Goal: Information Seeking & Learning: Learn about a topic

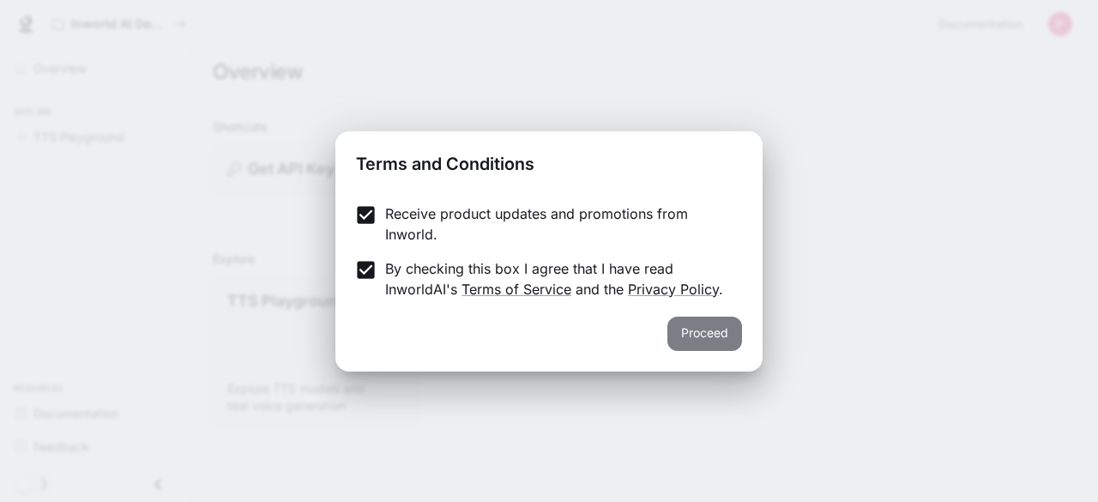
click at [711, 333] on button "Proceed" at bounding box center [704, 334] width 75 height 34
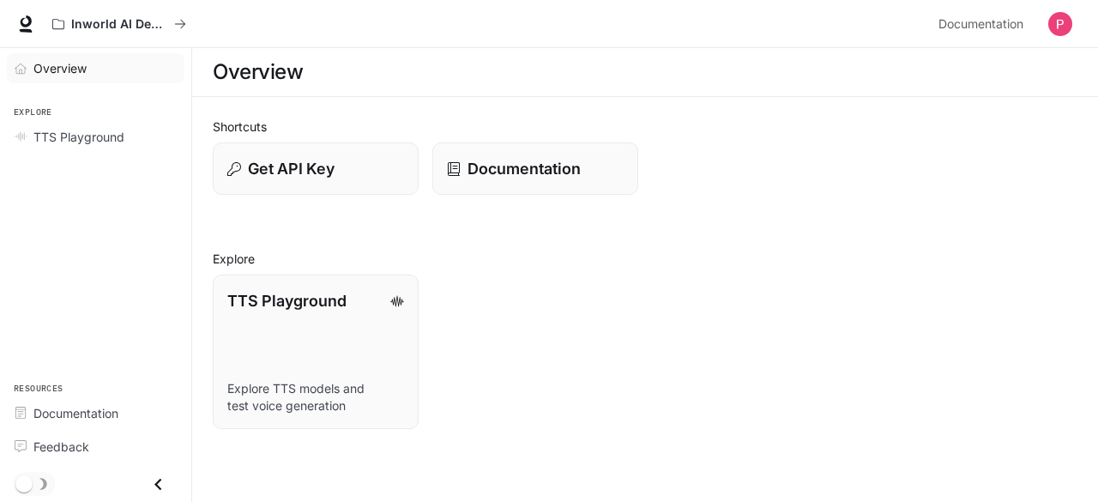
click at [60, 68] on span "Overview" at bounding box center [59, 68] width 53 height 18
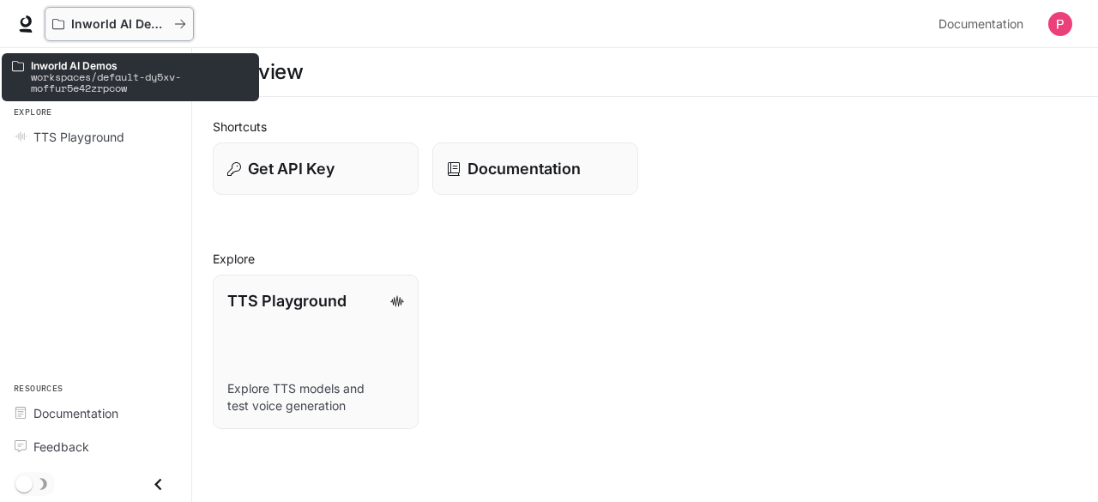
click at [91, 23] on p "Inworld AI Demos" at bounding box center [119, 24] width 96 height 15
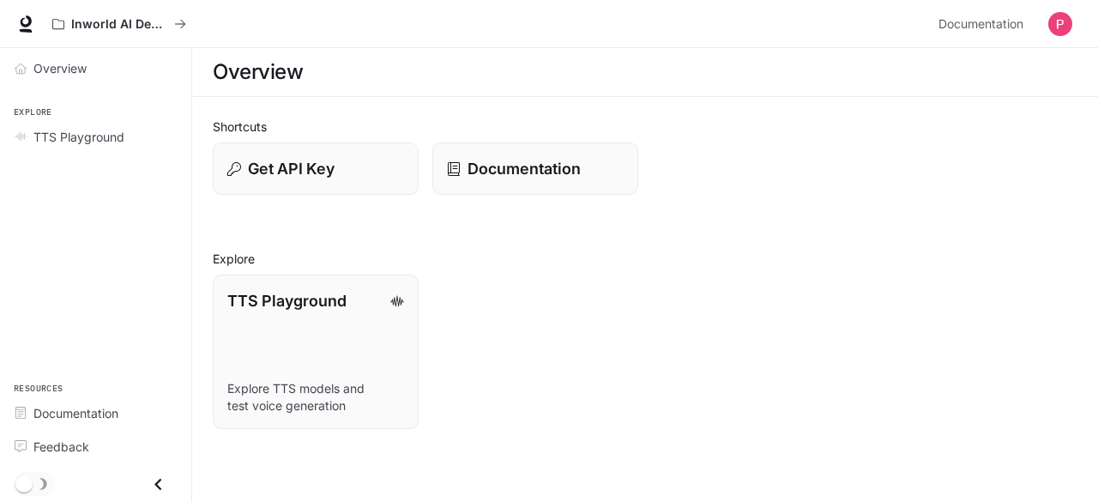
click at [164, 482] on icon "Close drawer" at bounding box center [158, 484] width 23 height 23
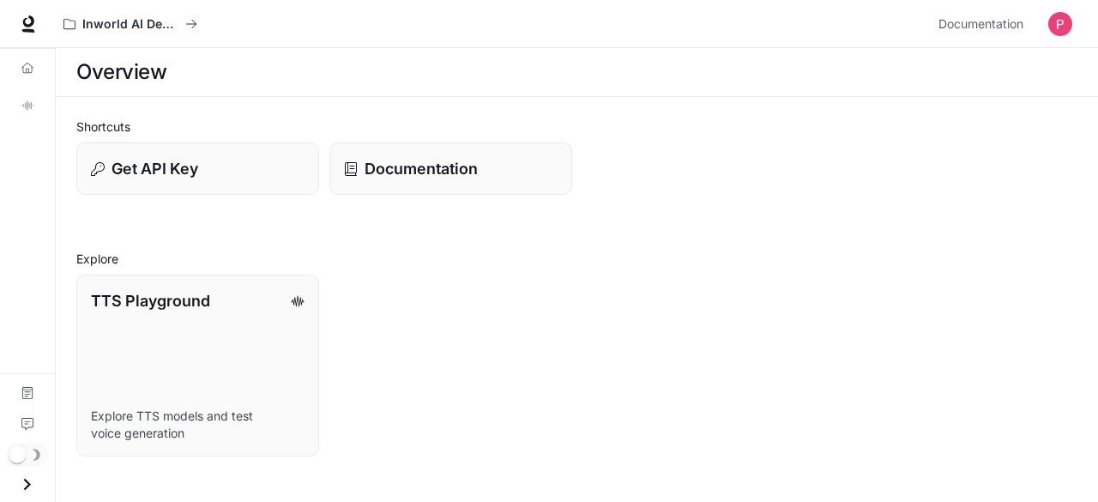
click at [33, 484] on icon "Open drawer" at bounding box center [26, 484] width 23 height 23
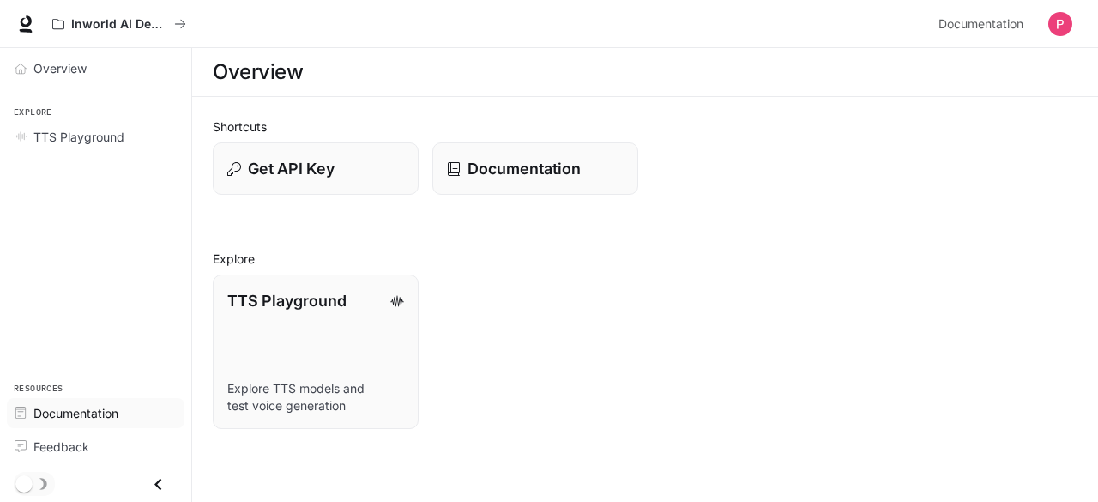
click at [75, 413] on span "Documentation" at bounding box center [75, 413] width 85 height 18
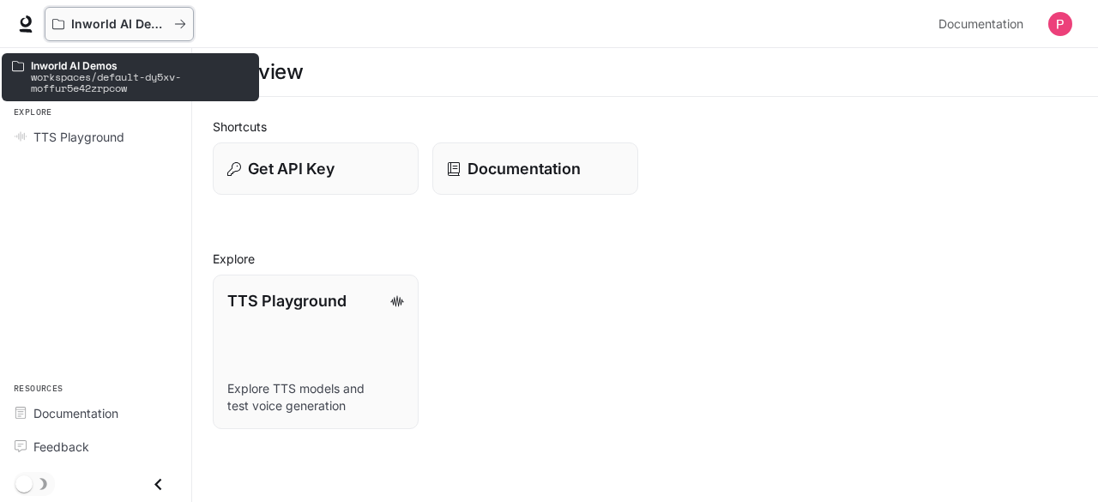
click at [71, 23] on p "Inworld AI Demos" at bounding box center [119, 24] width 96 height 15
drag, startPoint x: 70, startPoint y: 23, endPoint x: 52, endPoint y: 27, distance: 18.3
click at [52, 27] on button "Inworld AI Demos" at bounding box center [119, 24] width 149 height 34
click at [178, 19] on icon "All workspaces" at bounding box center [180, 24] width 12 height 12
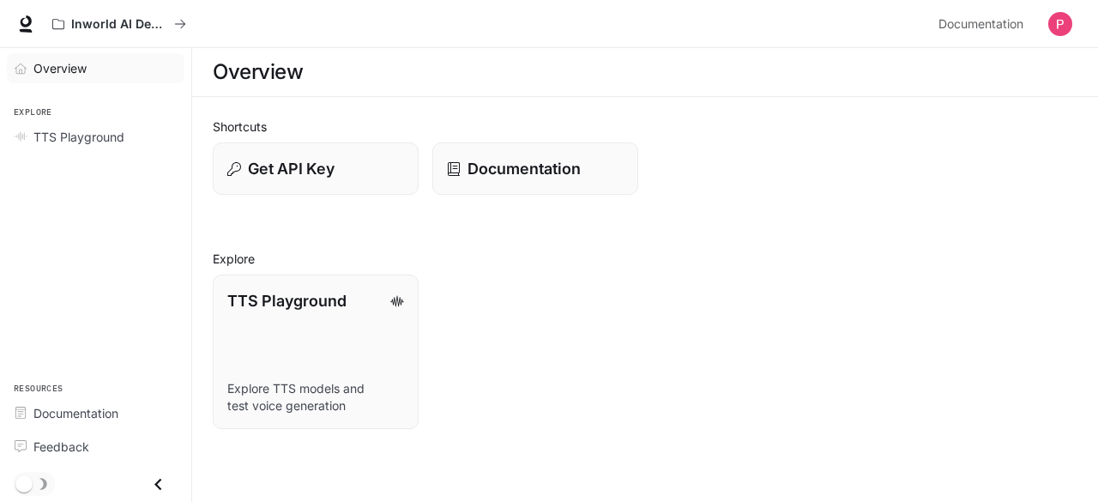
click at [74, 68] on span "Overview" at bounding box center [59, 68] width 53 height 18
click at [52, 68] on span "Overview" at bounding box center [60, 68] width 55 height 18
drag, startPoint x: 70, startPoint y: 21, endPoint x: 45, endPoint y: 273, distance: 252.7
click at [45, 273] on div "Overview Explore TTS Playground Resources Documentation Feedback" at bounding box center [95, 275] width 191 height 454
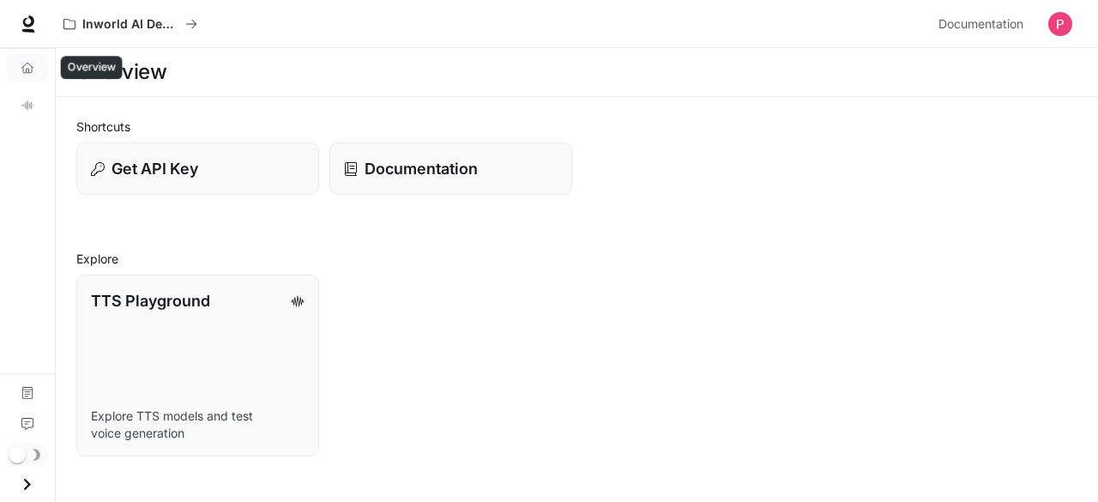
click at [27, 66] on icon "Overview" at bounding box center [27, 68] width 12 height 12
click at [39, 66] on link "Overview" at bounding box center [27, 67] width 41 height 27
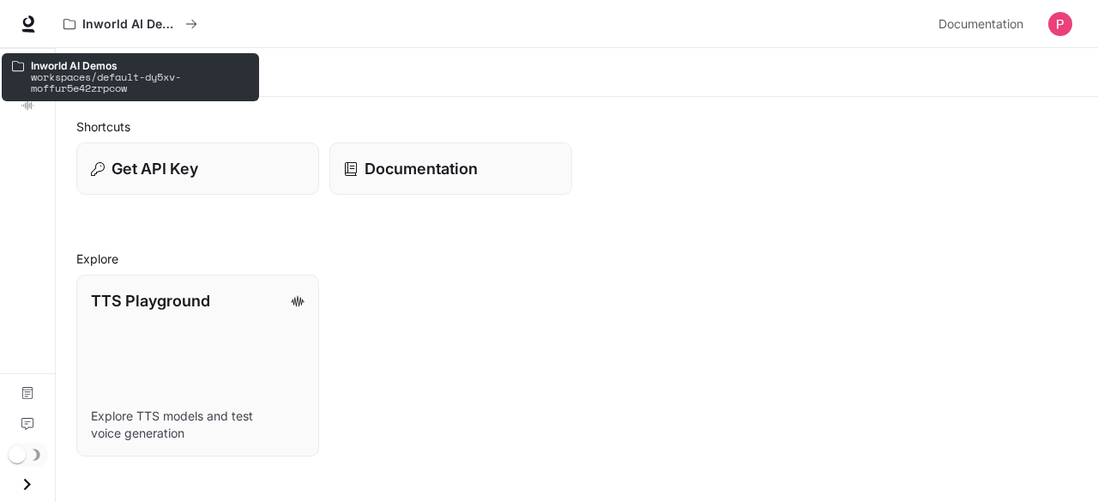
click at [65, 71] on p "workspaces/default-dy5xv-moffur5e42zrpcow" at bounding box center [140, 82] width 218 height 22
click at [118, 68] on p "Inworld AI Demos" at bounding box center [140, 65] width 218 height 11
drag, startPoint x: 118, startPoint y: 68, endPoint x: 32, endPoint y: 68, distance: 86.6
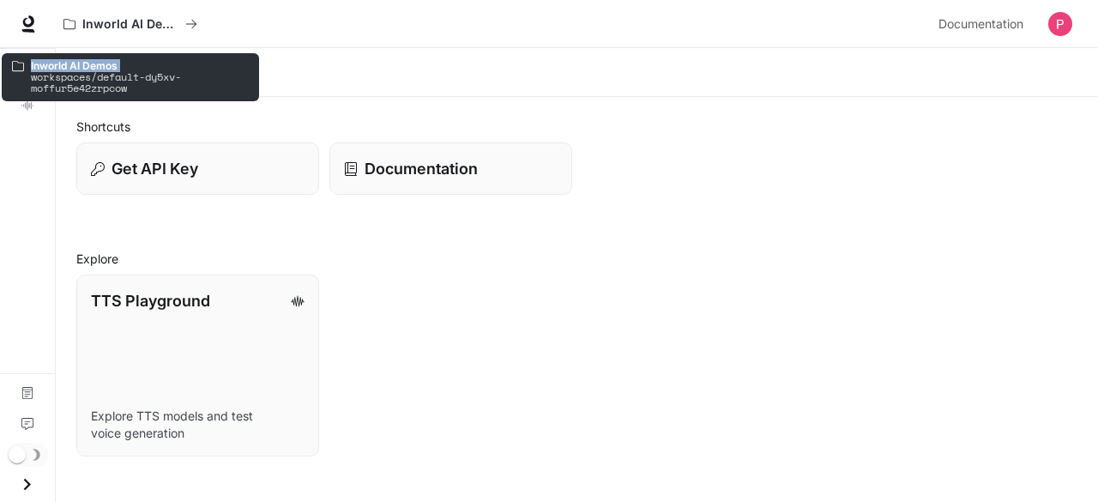
click at [32, 68] on p "Inworld AI Demos" at bounding box center [140, 65] width 218 height 11
click at [31, 68] on p "Inworld AI Demos" at bounding box center [140, 65] width 218 height 11
drag, startPoint x: 31, startPoint y: 68, endPoint x: 149, endPoint y: 91, distance: 120.6
click at [149, 91] on div "Inworld AI Demos workspaces/default-dy5xv-moffur5e42zrpcow" at bounding box center [140, 77] width 218 height 34
copy div "Inworld AI Demos workspaces/default-dy5xv-moffur5e42zrpcow"
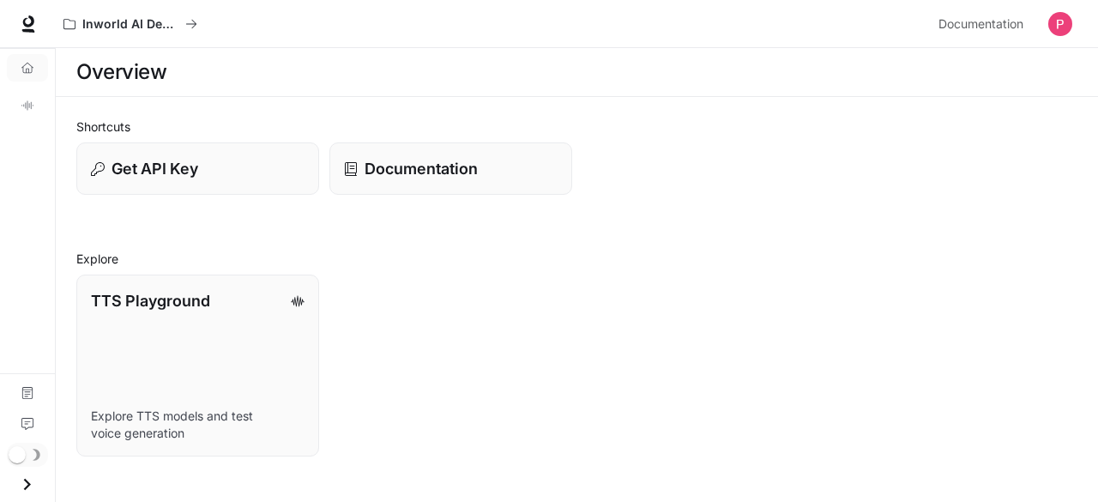
click at [369, 137] on div "Documentation" at bounding box center [445, 163] width 253 height 63
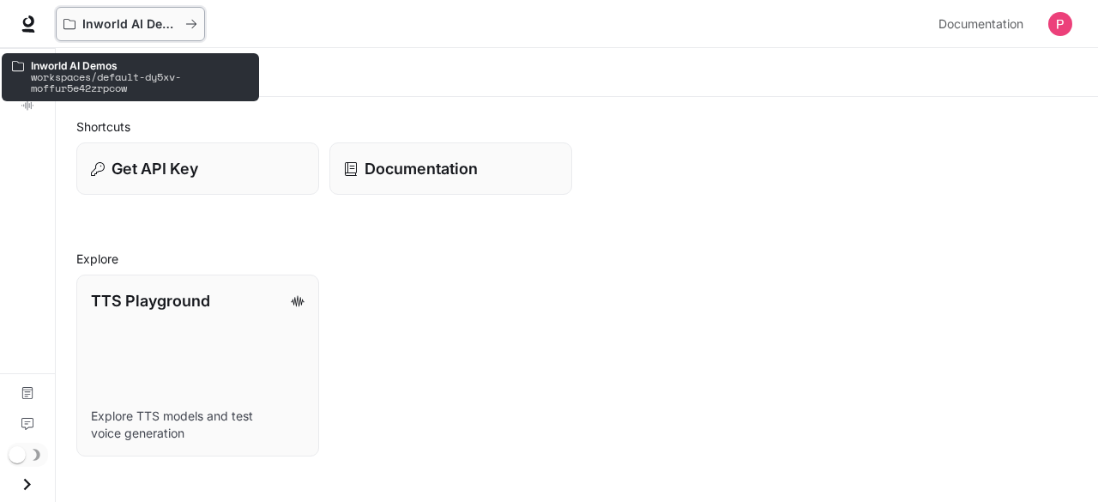
click at [136, 19] on p "Inworld AI Demos" at bounding box center [130, 24] width 96 height 15
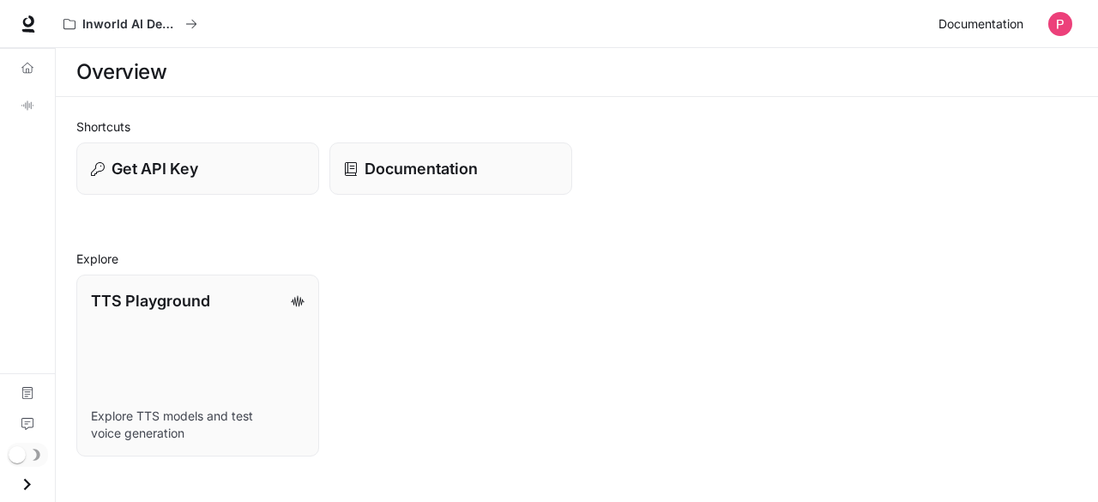
click at [1005, 27] on span "Documentation" at bounding box center [981, 24] width 85 height 21
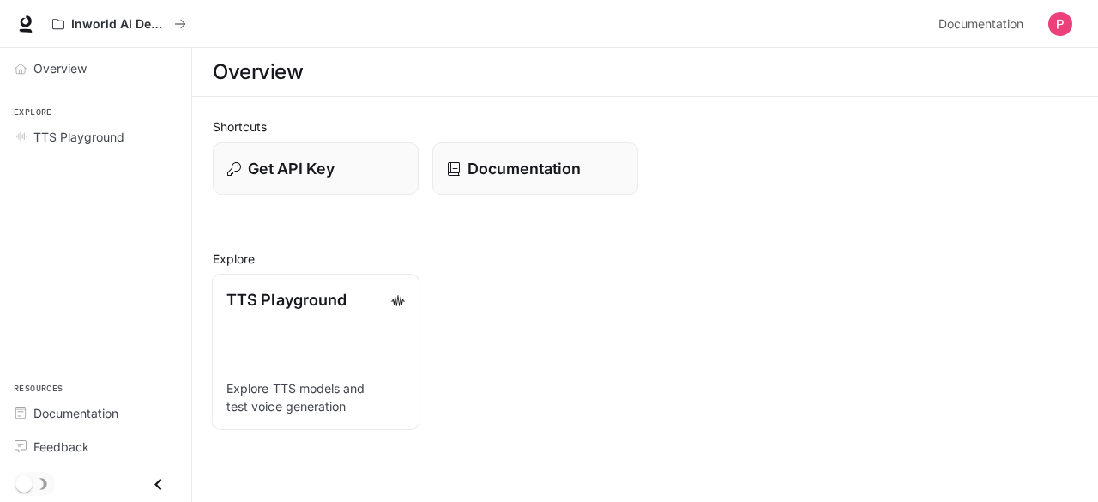
click at [326, 346] on link "TTS Playground Explore TTS models and test voice generation" at bounding box center [316, 352] width 208 height 156
click at [321, 183] on button "Get API Key" at bounding box center [316, 168] width 208 height 53
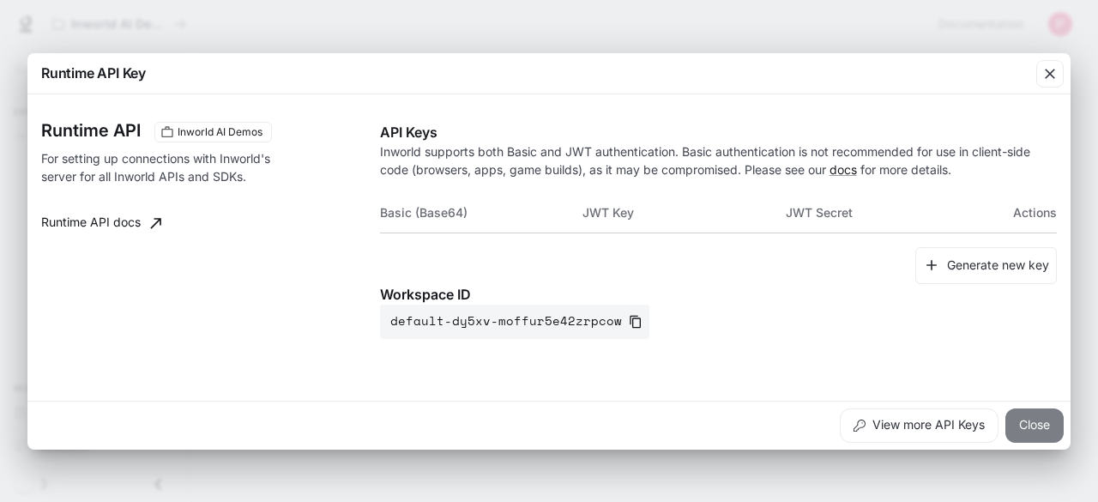
click at [1040, 425] on button "Close" at bounding box center [1034, 425] width 58 height 34
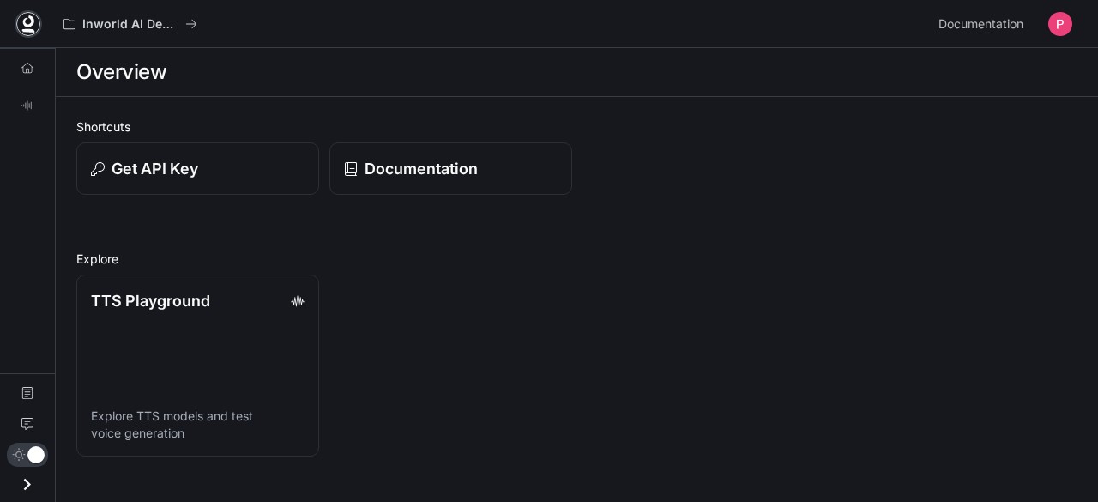
click at [28, 17] on icon at bounding box center [27, 21] width 11 height 12
click at [25, 479] on icon "Open drawer" at bounding box center [26, 484] width 23 height 23
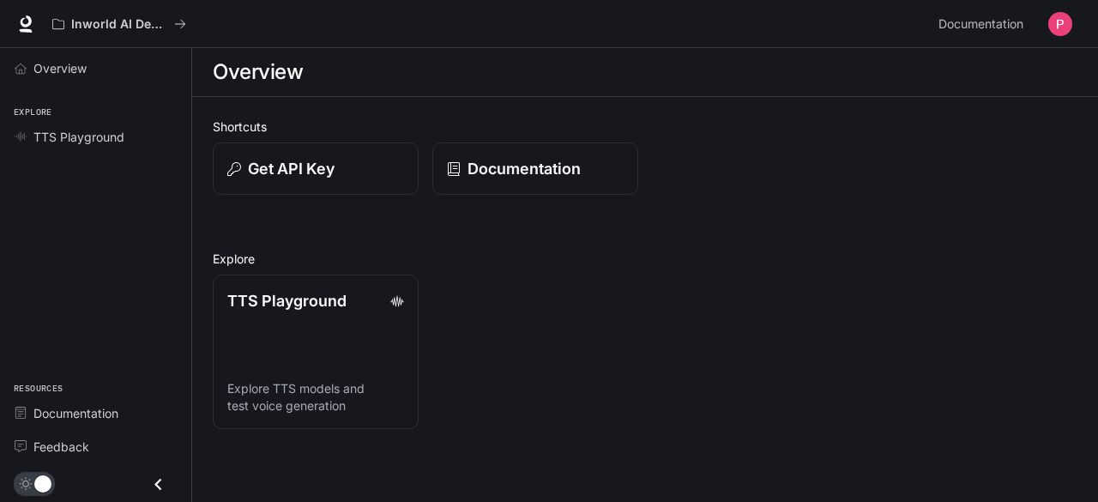
click at [163, 485] on icon "Close drawer" at bounding box center [158, 484] width 23 height 23
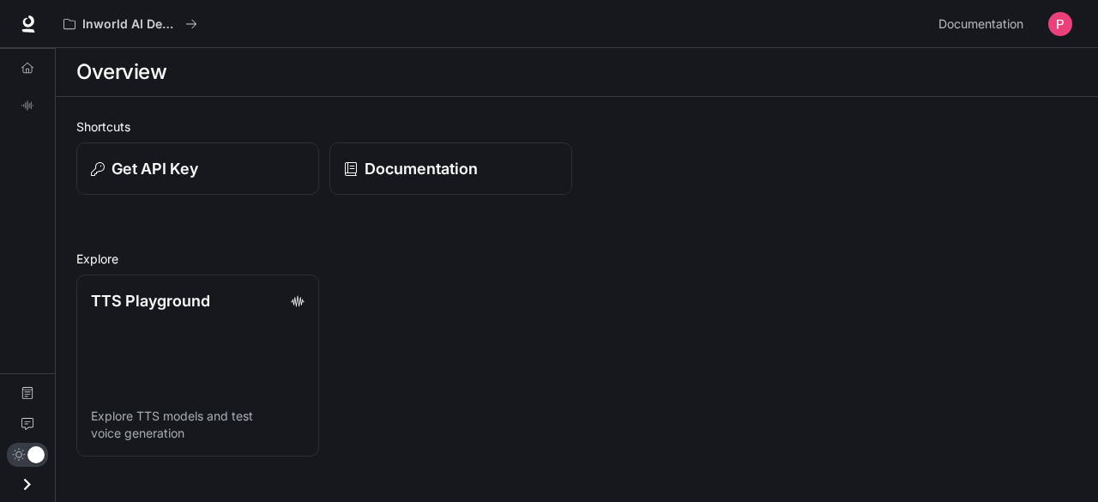
click at [1062, 26] on img "button" at bounding box center [1060, 24] width 24 height 24
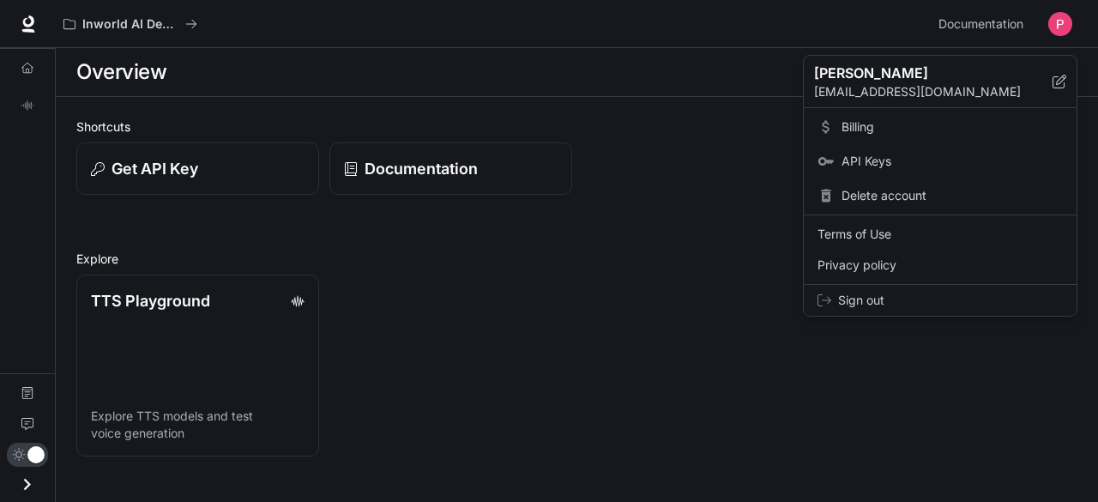
click at [865, 303] on span "Sign out" at bounding box center [950, 300] width 225 height 17
